Goal: Task Accomplishment & Management: Manage account settings

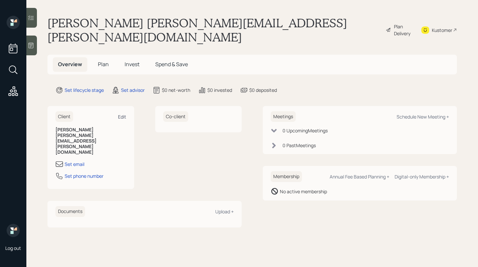
click at [119, 114] on div "Edit" at bounding box center [122, 117] width 8 height 6
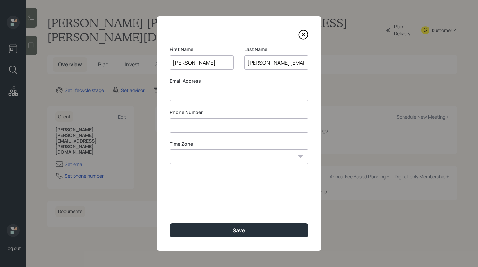
click at [252, 65] on input "[PERSON_NAME][EMAIL_ADDRESS][PERSON_NAME][DOMAIN_NAME]" at bounding box center [276, 62] width 64 height 15
click at [210, 94] on div "Email Address" at bounding box center [239, 90] width 138 height 24
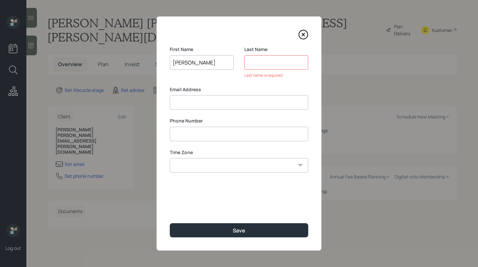
paste input "[PERSON_NAME][EMAIL_ADDRESS][PERSON_NAME][DOMAIN_NAME]"
type input "[PERSON_NAME][EMAIL_ADDRESS][PERSON_NAME][DOMAIN_NAME]"
click at [197, 65] on input "[PERSON_NAME]" at bounding box center [202, 62] width 64 height 15
type input "[PERSON_NAME]"
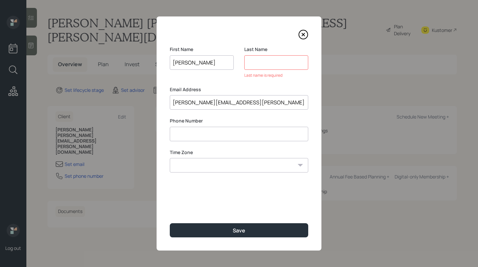
click at [263, 62] on input at bounding box center [276, 62] width 64 height 15
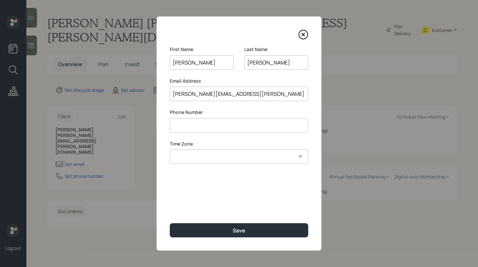
type input "[PERSON_NAME]"
click at [193, 126] on input at bounding box center [239, 125] width 138 height 15
paste input "**********"
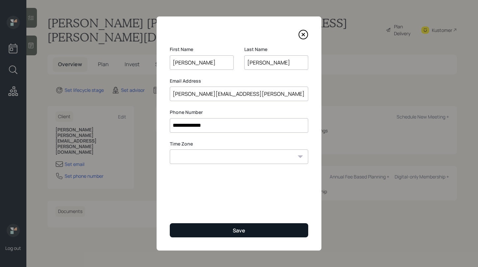
type input "**********"
click at [212, 232] on button "Save" at bounding box center [239, 230] width 138 height 14
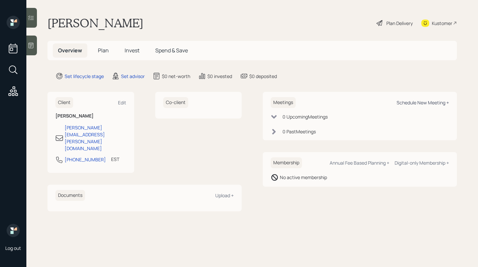
click at [414, 104] on div "Schedule New Meeting +" at bounding box center [423, 103] width 52 height 6
select select "round-[PERSON_NAME]"
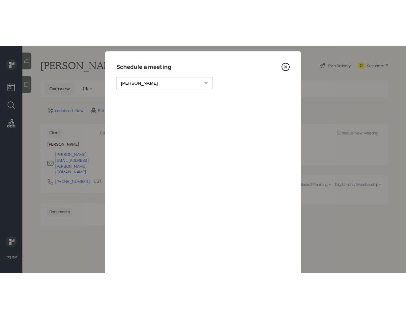
scroll to position [10, 0]
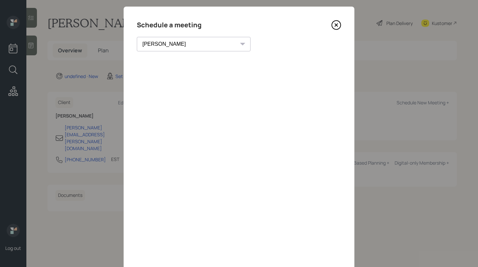
click at [339, 27] on icon at bounding box center [336, 25] width 10 height 10
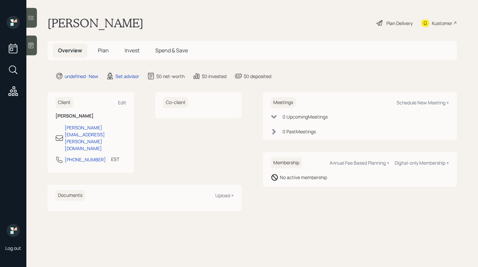
click at [442, 22] on div "Kustomer" at bounding box center [442, 23] width 20 height 7
